Goal: Task Accomplishment & Management: Manage account settings

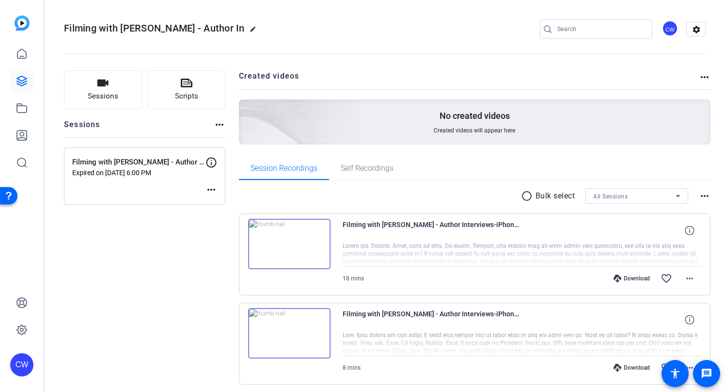
scroll to position [36, 0]
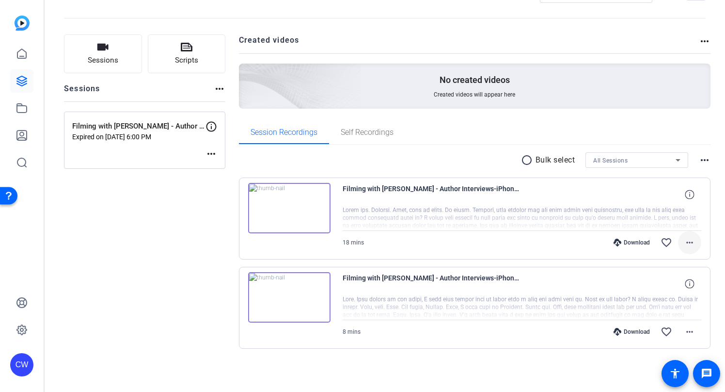
click at [686, 241] on mat-icon "more_horiz" at bounding box center [690, 243] width 12 height 12
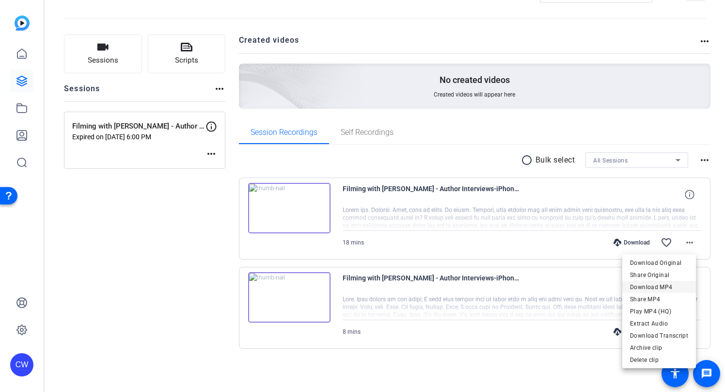
click at [680, 285] on span "Download MP4" at bounding box center [659, 287] width 58 height 12
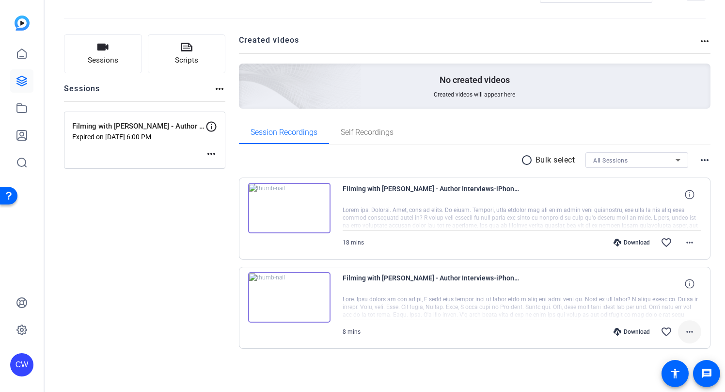
click at [685, 331] on mat-icon "more_horiz" at bounding box center [690, 332] width 12 height 12
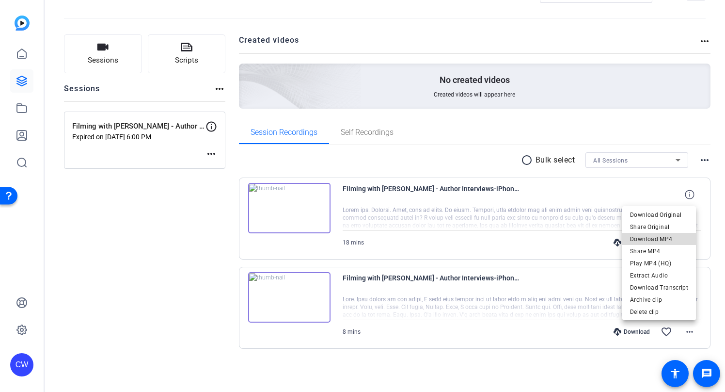
click at [671, 239] on span "Download MP4" at bounding box center [659, 239] width 58 height 12
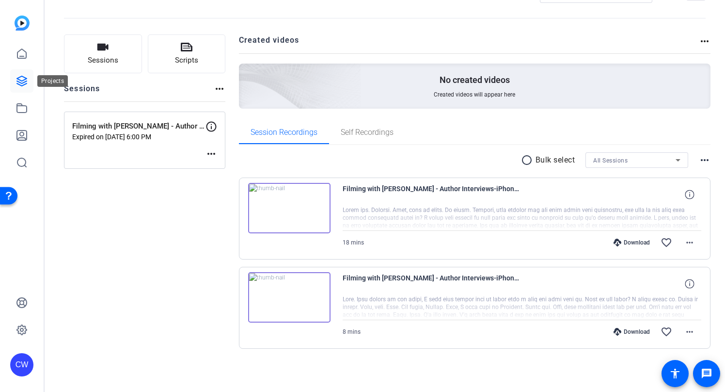
click at [19, 78] on icon at bounding box center [22, 81] width 12 height 12
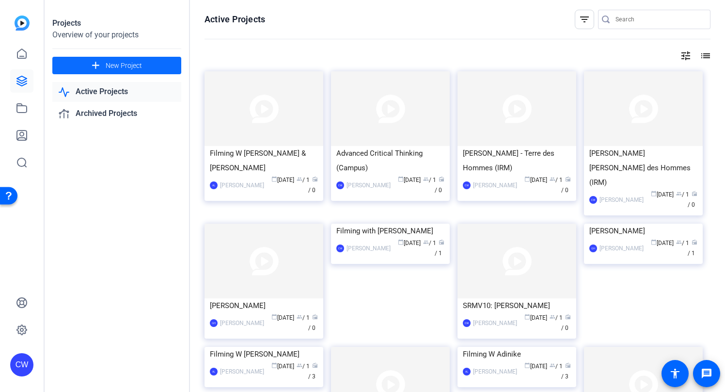
click at [138, 62] on span "New Project" at bounding box center [124, 66] width 36 height 10
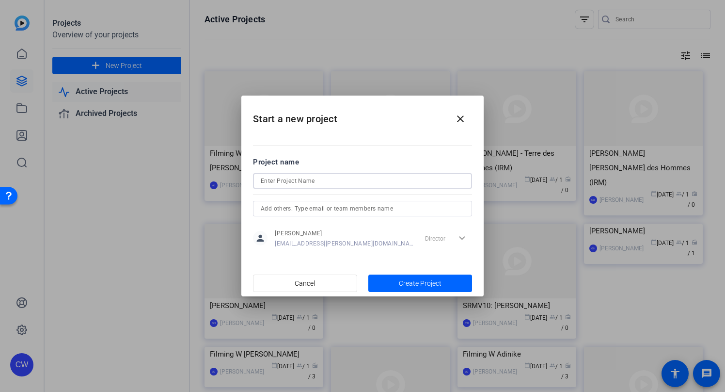
click at [288, 177] on input at bounding box center [363, 181] width 204 height 12
type input "Filming with [PERSON_NAME] 2 (Student Success)"
click at [407, 282] on span "Create Project" at bounding box center [420, 283] width 43 height 10
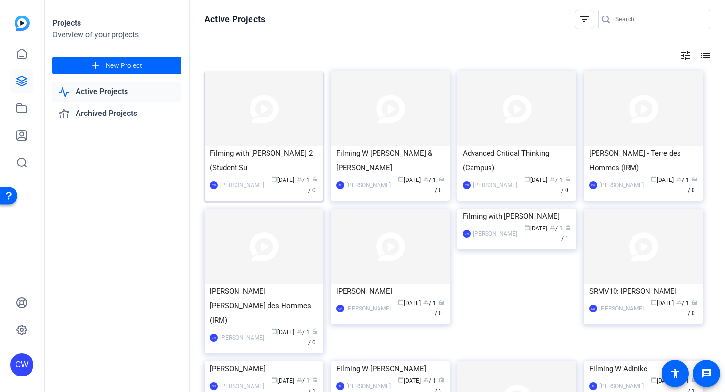
click at [290, 112] on img at bounding box center [264, 108] width 119 height 75
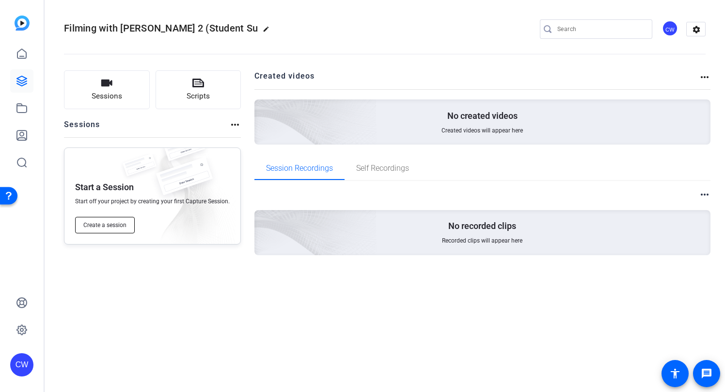
click at [117, 225] on span "Create a session" at bounding box center [104, 225] width 43 height 8
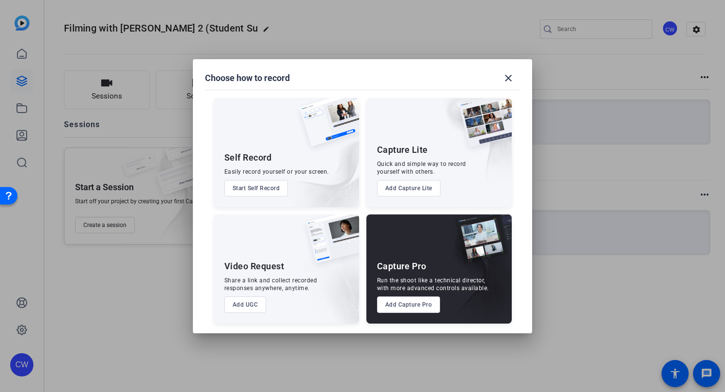
click at [424, 305] on button "Add Capture Pro" at bounding box center [409, 304] width 64 height 16
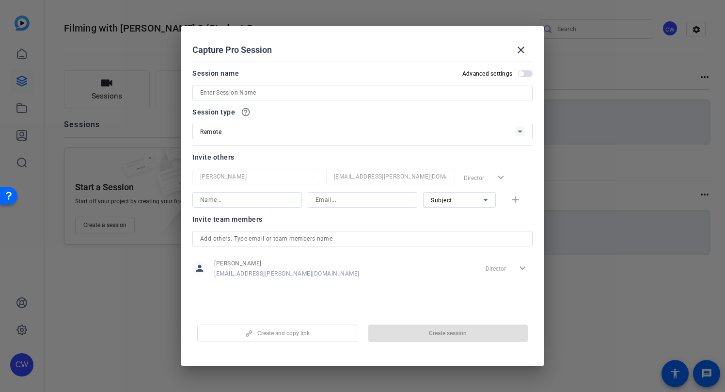
click at [273, 95] on input at bounding box center [362, 93] width 325 height 12
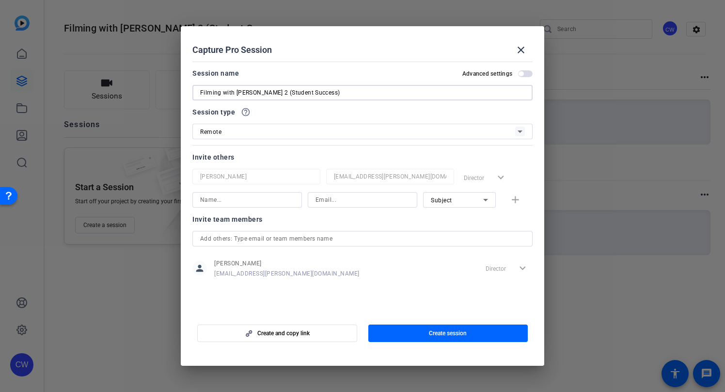
type input "Filming with [PERSON_NAME] 2 (Student Success)"
click at [252, 199] on input at bounding box center [247, 200] width 94 height 12
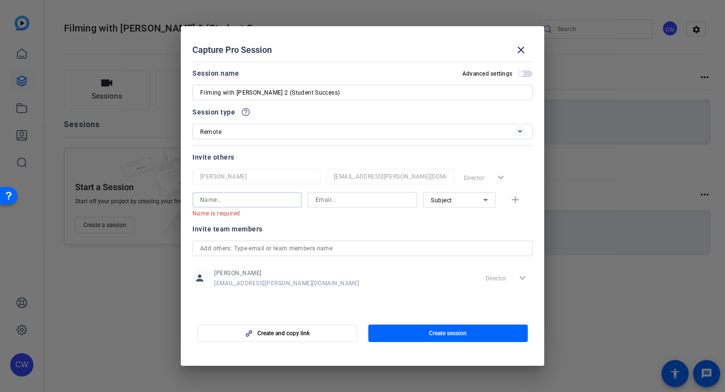
click at [247, 200] on input at bounding box center [247, 200] width 94 height 12
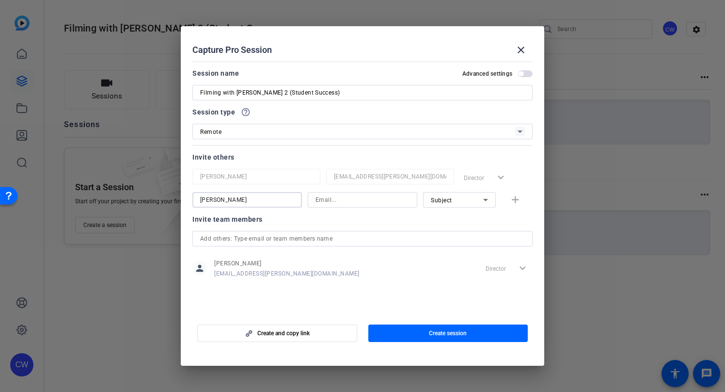
type input "[PERSON_NAME]"
click at [353, 199] on input at bounding box center [363, 200] width 94 height 12
paste input "S [PERSON_NAME] <[EMAIL_ADDRESS][DOMAIN_NAME]"
drag, startPoint x: 346, startPoint y: 199, endPoint x: 305, endPoint y: 198, distance: 40.7
click at [305, 198] on div "[PERSON_NAME] S [PERSON_NAME] <[EMAIL_ADDRESS][DOMAIN_NAME] Subject add" at bounding box center [363, 200] width 340 height 16
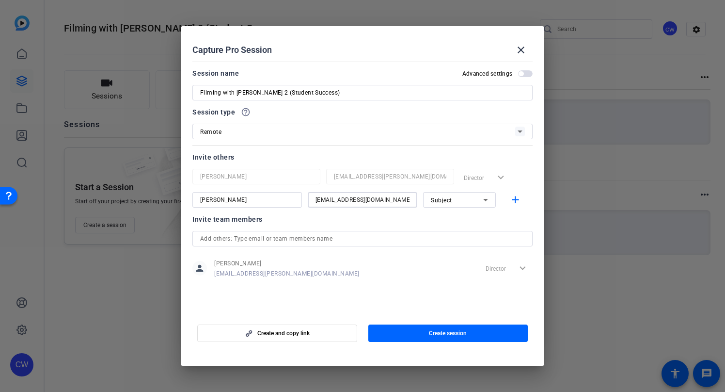
click at [381, 201] on input "[EMAIL_ADDRESS][DOMAIN_NAME]" at bounding box center [363, 200] width 94 height 12
type input "[EMAIL_ADDRESS][DOMAIN_NAME]"
click at [516, 198] on mat-icon "add" at bounding box center [516, 200] width 12 height 12
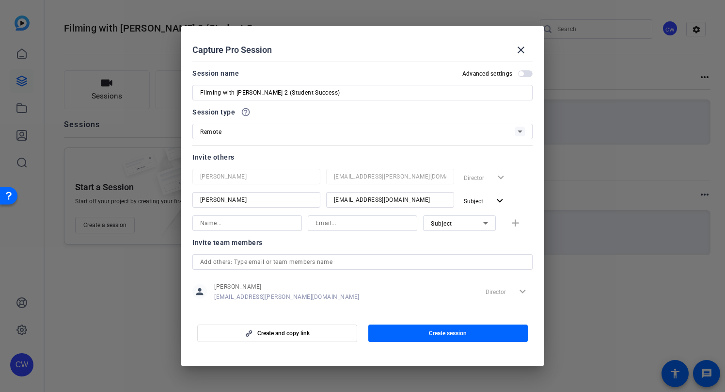
click at [522, 74] on span "button" at bounding box center [525, 73] width 15 height 7
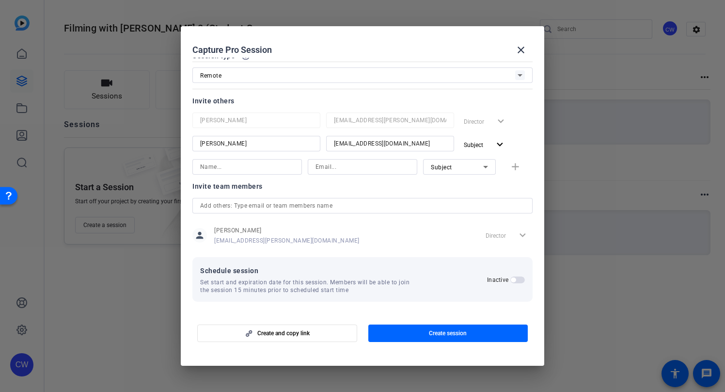
click at [513, 280] on span "button" at bounding box center [518, 279] width 15 height 7
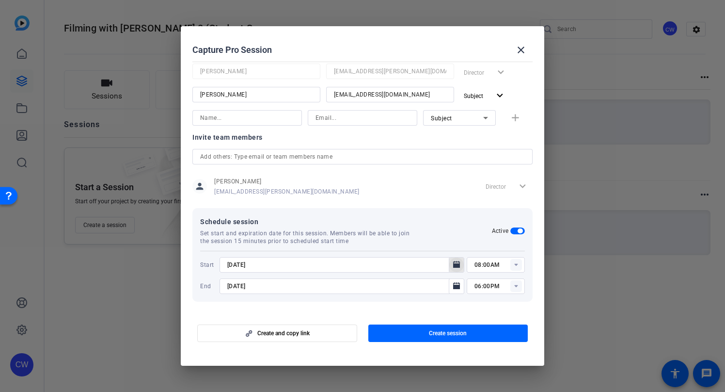
click at [453, 264] on icon "Open calendar" at bounding box center [456, 264] width 7 height 7
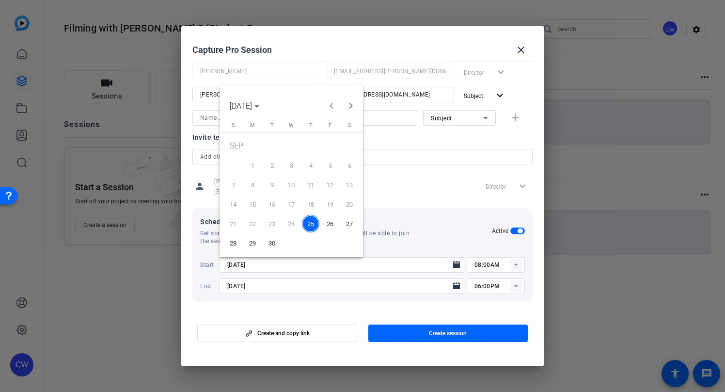
click at [331, 223] on span "26" at bounding box center [330, 223] width 17 height 17
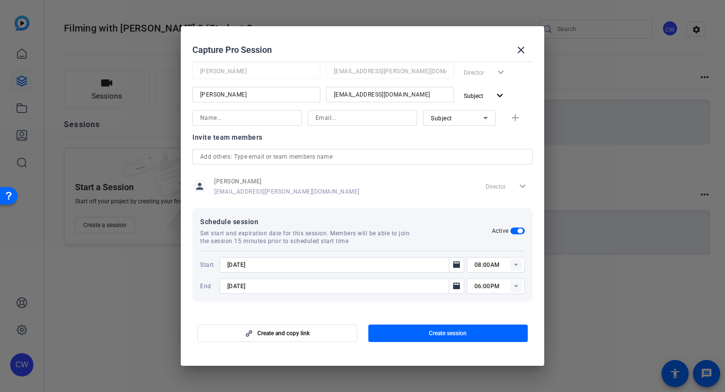
type input "[DATE]"
click at [515, 265] on icon at bounding box center [516, 265] width 3 height 2
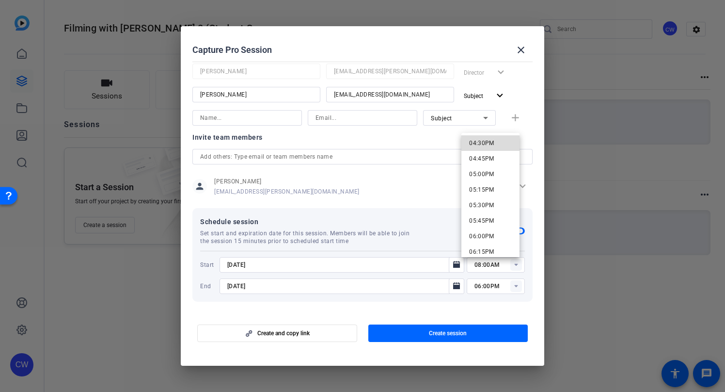
click at [495, 144] on mat-option "04:30PM" at bounding box center [491, 143] width 58 height 16
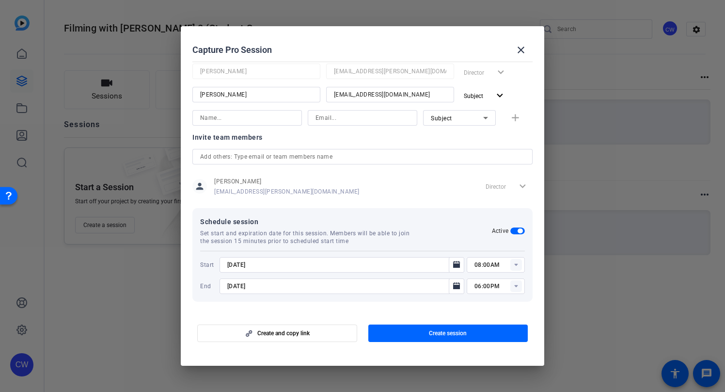
type input "04:30PM"
click at [515, 285] on icon at bounding box center [516, 286] width 3 height 2
click at [458, 314] on mat-dialog-actions "Create and copy link Create session" at bounding box center [363, 331] width 364 height 39
click at [453, 284] on icon "Open calendar" at bounding box center [457, 286] width 8 height 12
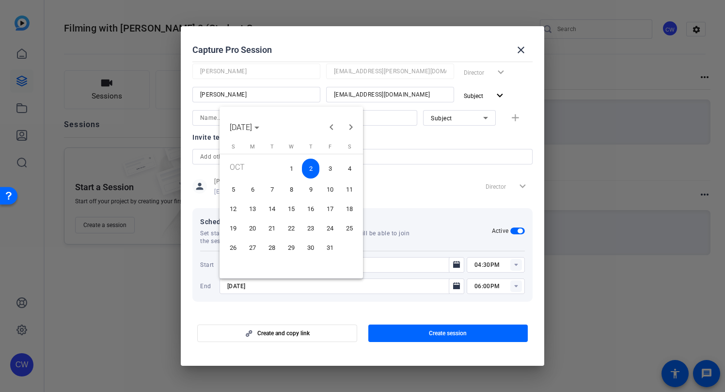
click at [311, 207] on span "16" at bounding box center [310, 208] width 17 height 17
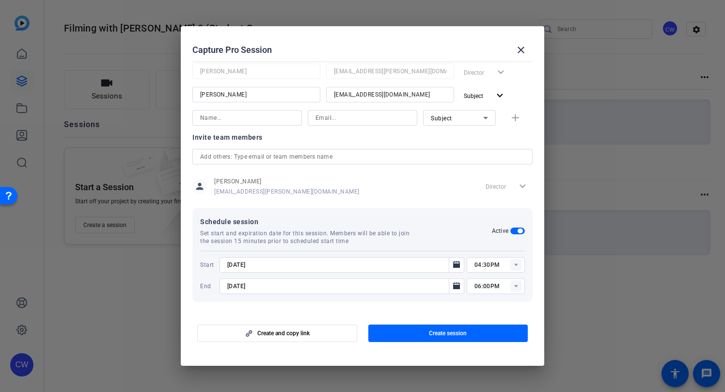
type input "[DATE]"
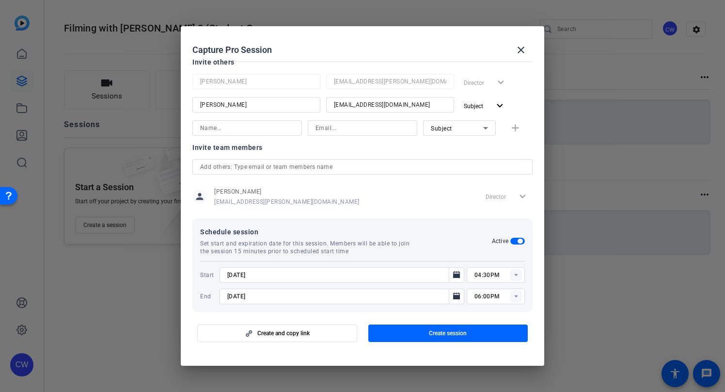
scroll to position [105, 0]
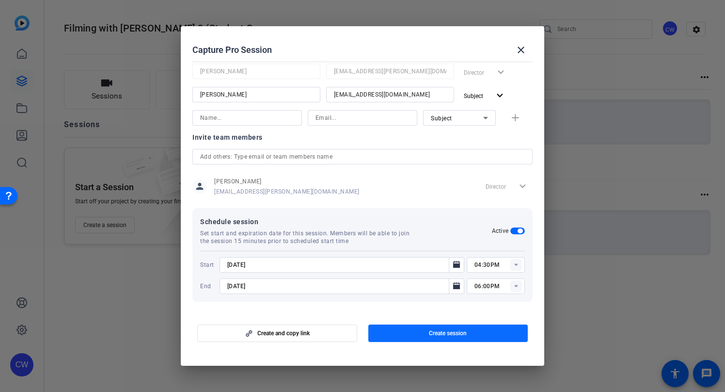
click at [445, 332] on span "Create session" at bounding box center [448, 333] width 38 height 8
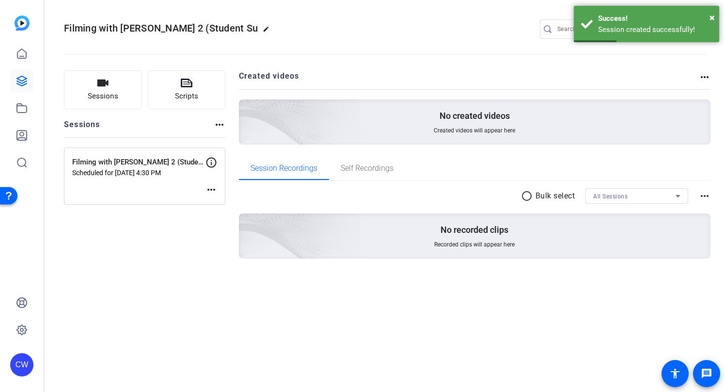
click at [209, 188] on mat-icon "more_horiz" at bounding box center [212, 190] width 12 height 12
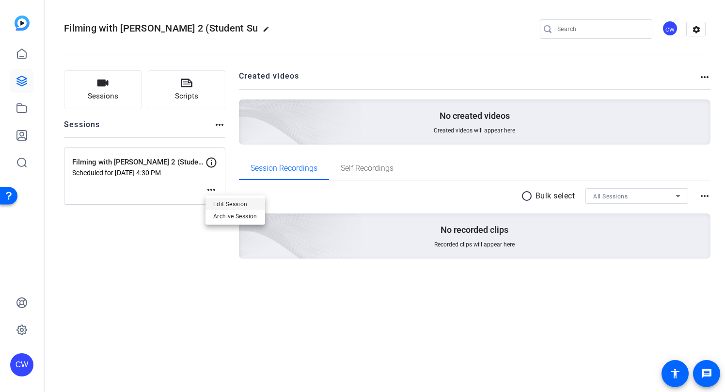
click at [215, 203] on span "Edit Session" at bounding box center [235, 204] width 44 height 12
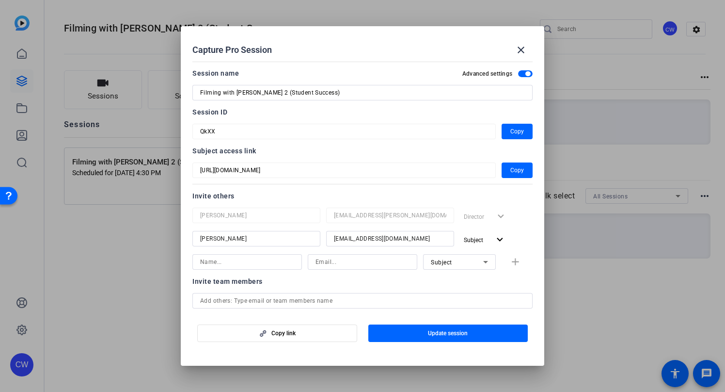
click at [176, 170] on div "Capture Pro Session close Session name Advanced settings Filming with [PERSON_N…" at bounding box center [362, 196] width 725 height 392
click at [193, 130] on mat-form-field "QkXX" at bounding box center [345, 132] width 304 height 16
click at [522, 50] on mat-icon "close" at bounding box center [521, 50] width 12 height 12
